Goal: Contribute content: Add original content to the website for others to see

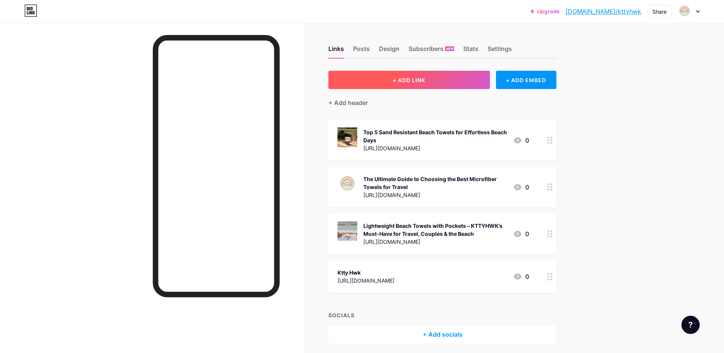
click at [451, 80] on button "+ ADD LINK" at bounding box center [410, 80] width 162 height 18
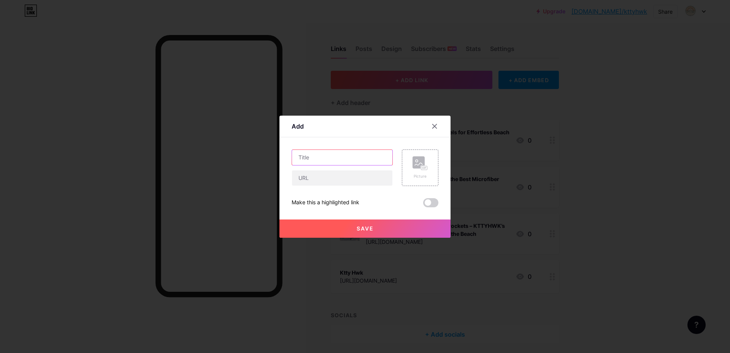
click at [327, 159] on input "text" at bounding box center [342, 157] width 100 height 15
paste input "High Quality Beach Towels Perfect Blend of Comfort & Performance"
type input "High Quality Beach Towels Perfect Blend of Comfort & Performance"
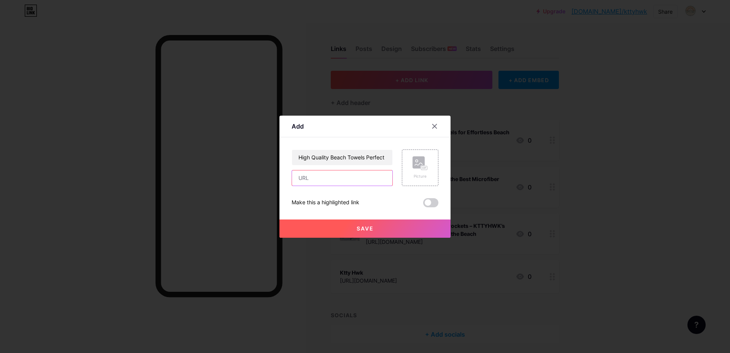
click at [323, 181] on input "text" at bounding box center [342, 177] width 100 height 15
paste input "[URL][DOMAIN_NAME]"
type input "[URL][DOMAIN_NAME]"
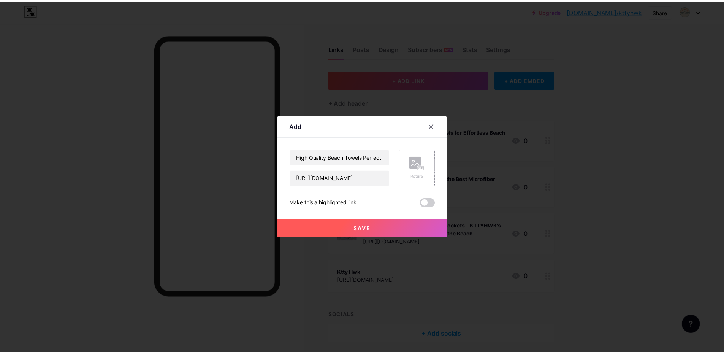
scroll to position [0, 0]
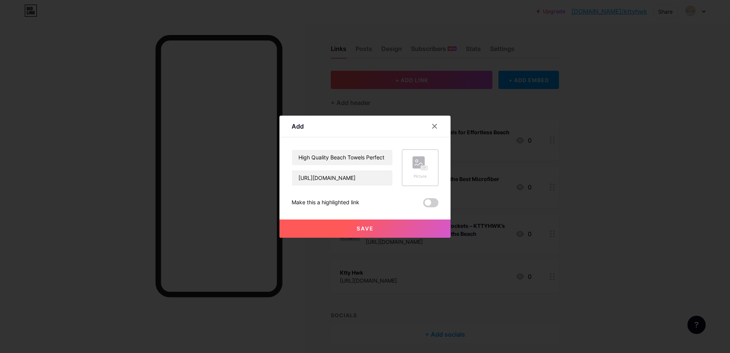
click at [413, 169] on icon at bounding box center [420, 163] width 15 height 14
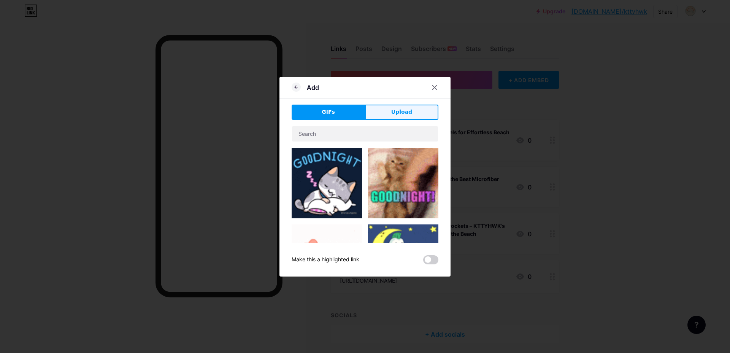
click at [383, 111] on button "Upload" at bounding box center [401, 112] width 73 height 15
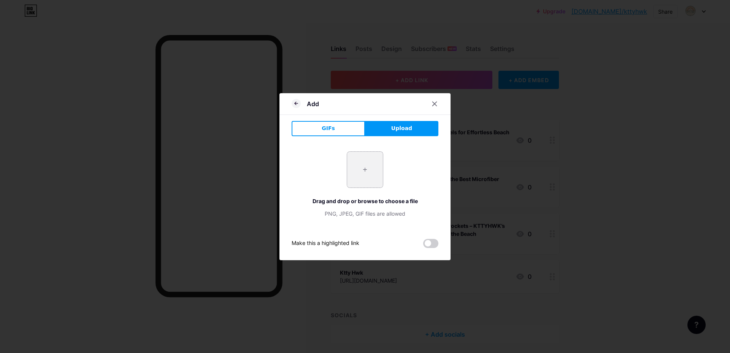
click at [370, 169] on input "file" at bounding box center [365, 170] width 36 height 36
type input "C:\fakepath\kttyhwk logo.jpg"
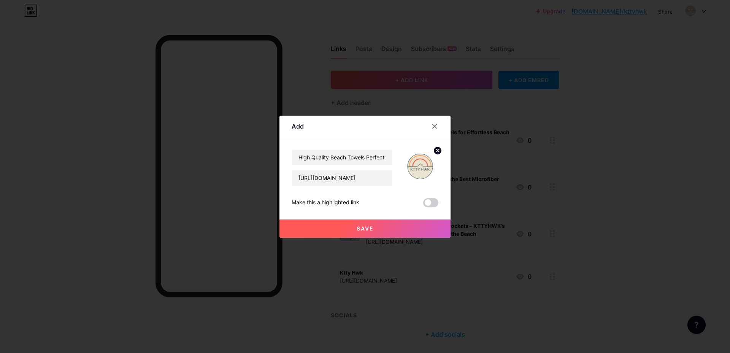
click at [393, 225] on button "Save" at bounding box center [364, 228] width 171 height 18
